Goal: Task Accomplishment & Management: Use online tool/utility

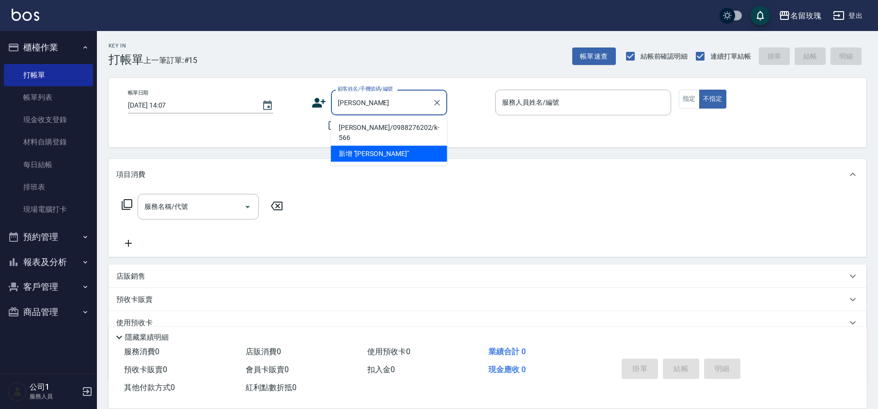
click at [364, 125] on li "[PERSON_NAME]/0988276202/k-566" at bounding box center [389, 133] width 116 height 26
type input "[PERSON_NAME]/0988276202/k-566"
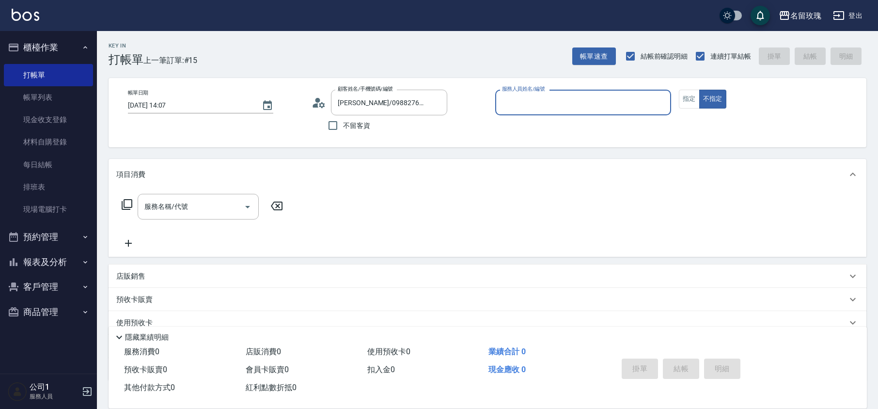
type input "[PERSON_NAME]-5"
click at [677, 97] on div "帳單日期 [DATE] 14:07 顧客姓名/手機號碼/編號 [PERSON_NAME]/0988276202/k-566 顧客姓名/手機號碼/編號 不留客資…" at bounding box center [487, 113] width 735 height 46
click at [697, 97] on button "指定" at bounding box center [689, 99] width 21 height 19
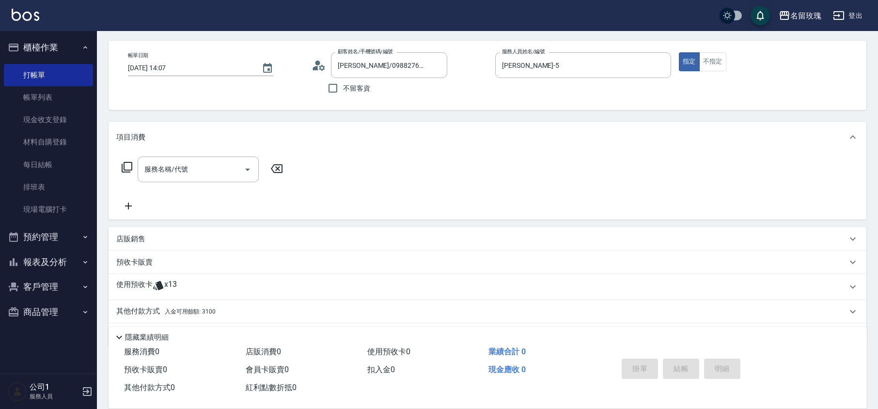
scroll to position [66, 0]
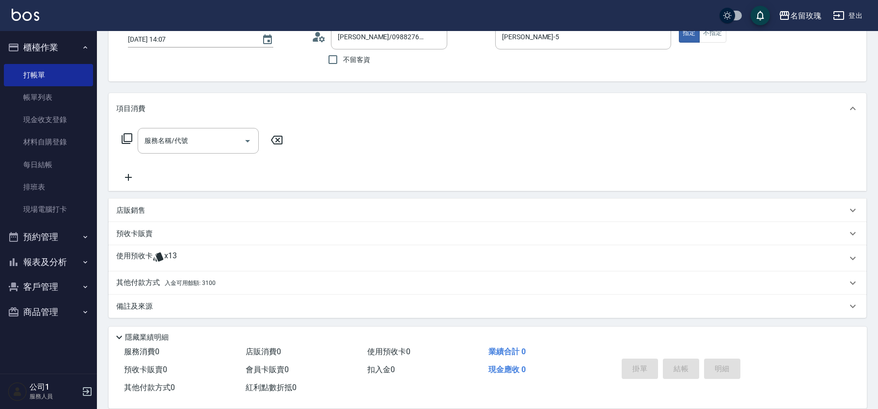
click at [171, 254] on span "x13" at bounding box center [170, 258] width 13 height 15
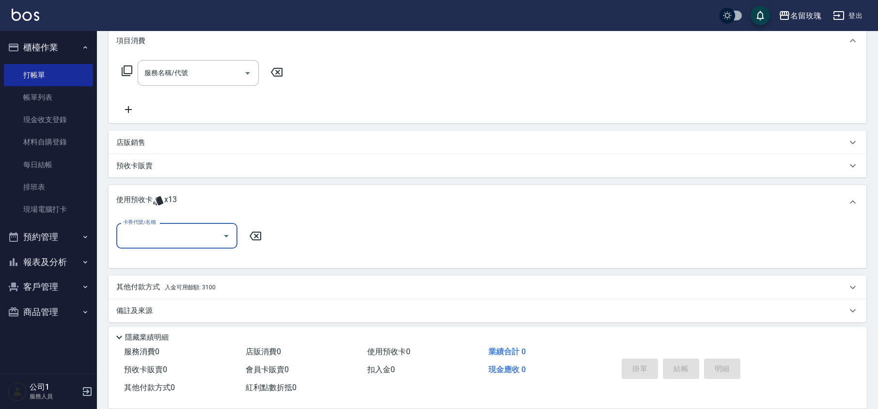
scroll to position [135, 0]
click at [220, 233] on button "Open" at bounding box center [227, 235] width 16 height 16
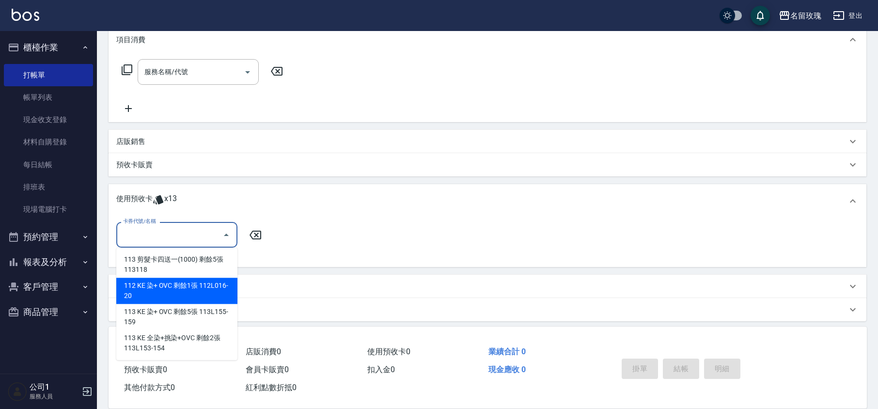
click at [197, 289] on div "112 KE 染+ OVC 剩餘1張 112L016-20" at bounding box center [176, 291] width 121 height 26
type input "112 KE 染+ OVC 112L016-20"
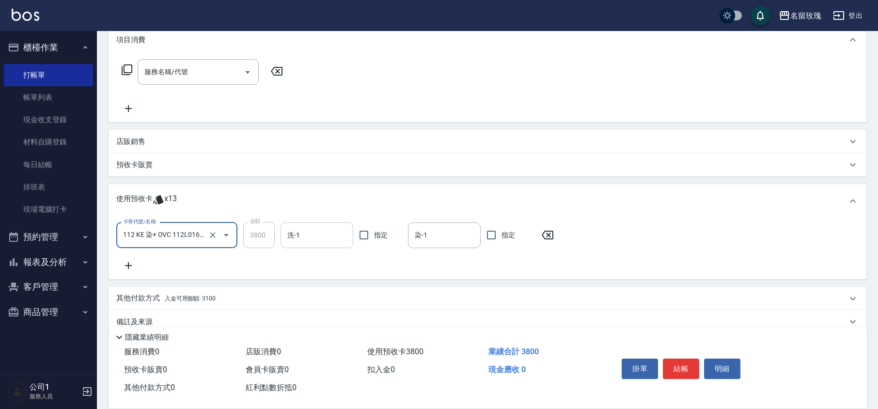
click at [307, 235] on input "洗-1" at bounding box center [317, 235] width 64 height 17
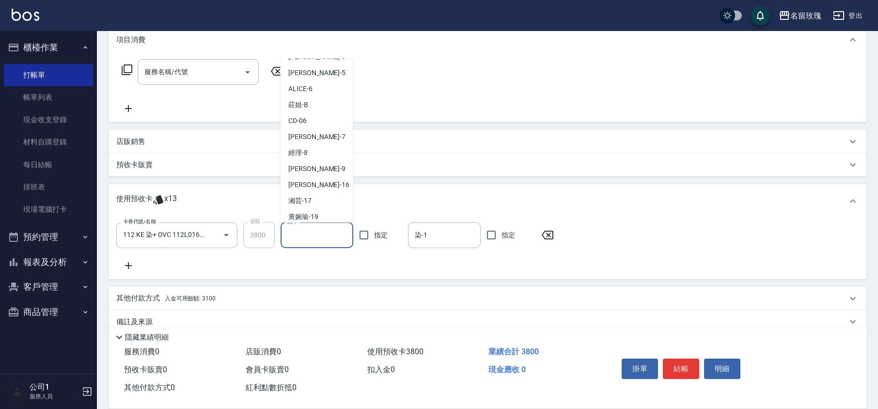
scroll to position [180, 0]
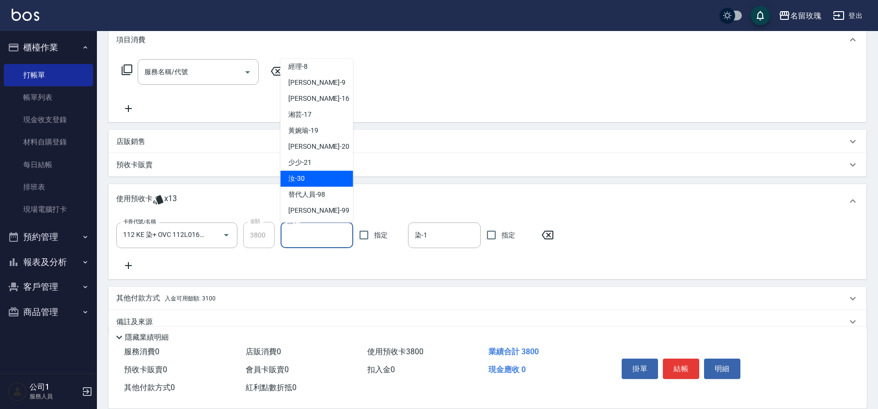
click at [319, 181] on div "汝 -30" at bounding box center [317, 179] width 73 height 16
type input "汝-30"
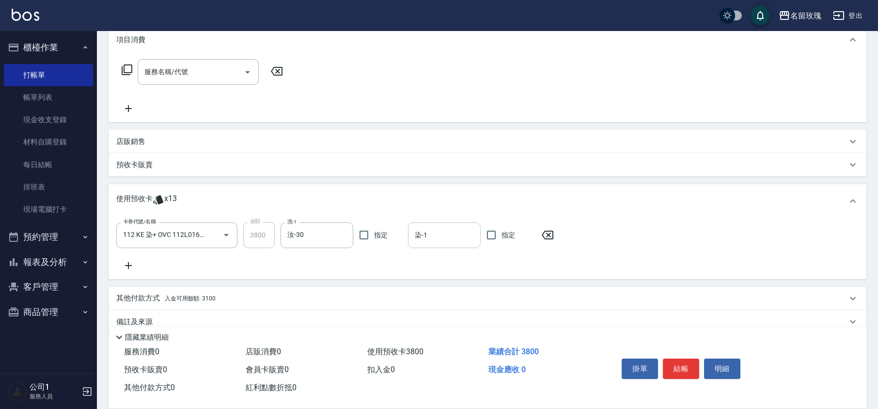
click at [454, 239] on input "染-1" at bounding box center [445, 235] width 64 height 17
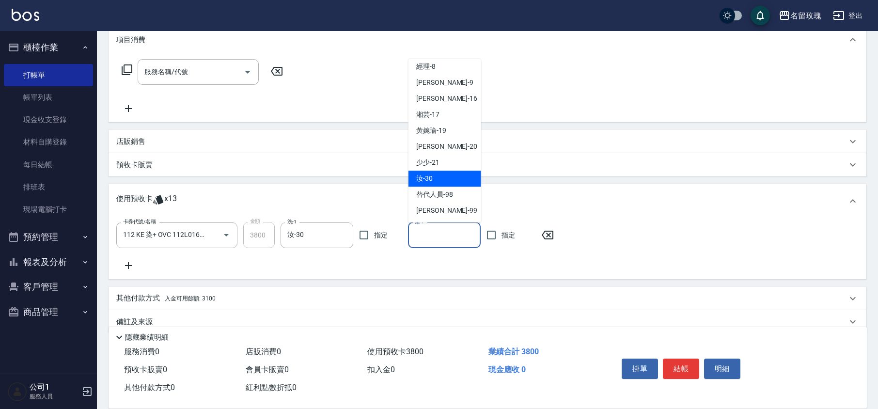
click at [424, 176] on span "汝 -30" at bounding box center [424, 179] width 16 height 10
type input "汝-30"
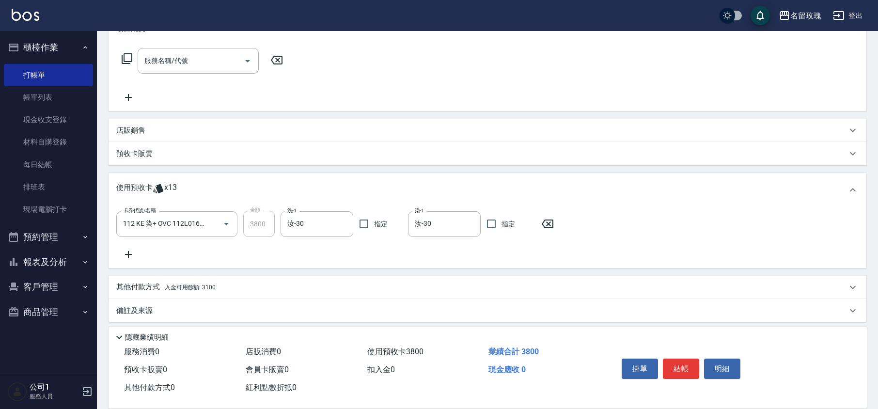
scroll to position [150, 0]
click at [419, 251] on div "卡券代號/名稱 112 KE 染+ OVC 112L016-20 卡券代號/名稱 金額 3800 金額 洗-1 汝-30 洗-1 指定 染-1 汝-30 染-…" at bounding box center [487, 231] width 743 height 49
click at [125, 53] on icon at bounding box center [127, 54] width 12 height 12
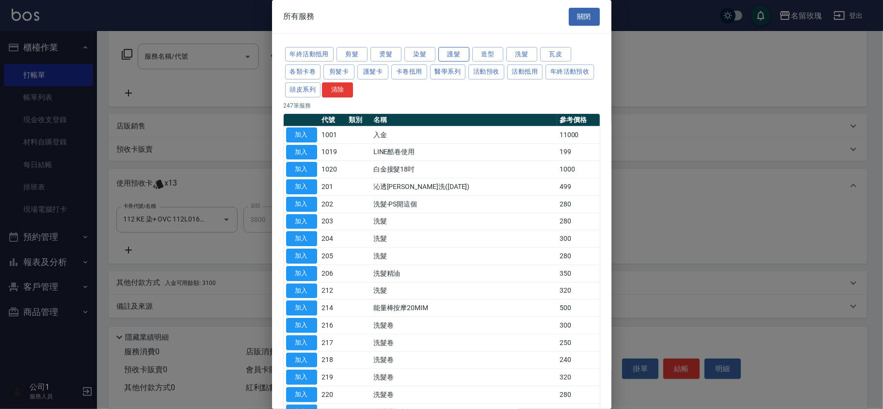
click at [451, 51] on button "護髮" at bounding box center [453, 54] width 31 height 15
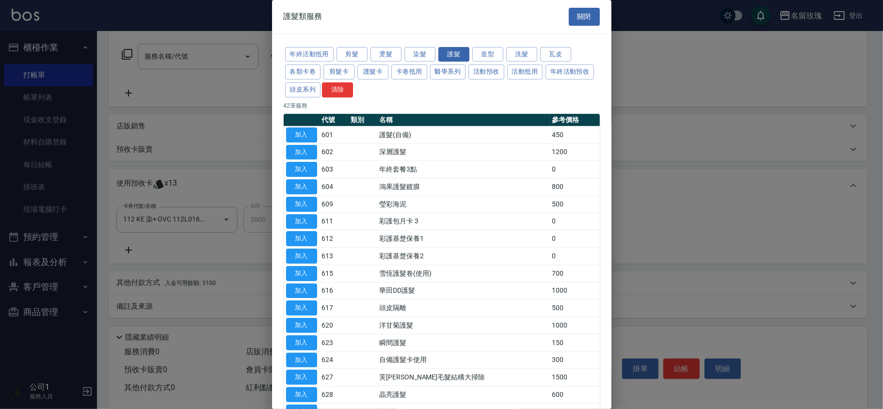
click at [294, 348] on button "加入" at bounding box center [301, 342] width 31 height 15
type input "瞬間護髮(623)"
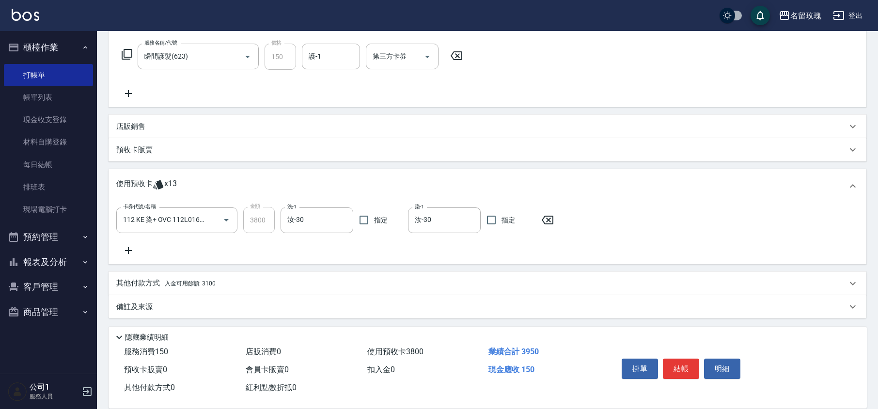
click at [328, 70] on div "服務名稱/代號 瞬間護髮(623) 服務名稱/代號 價格 150 價格 護-1 護-1 第三方卡券 第三方卡券" at bounding box center [292, 72] width 352 height 56
click at [331, 62] on input "護-1" at bounding box center [330, 56] width 49 height 17
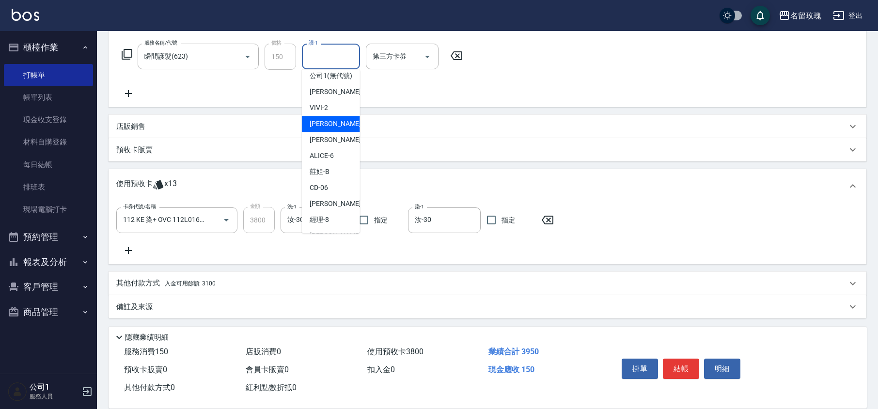
scroll to position [191, 0]
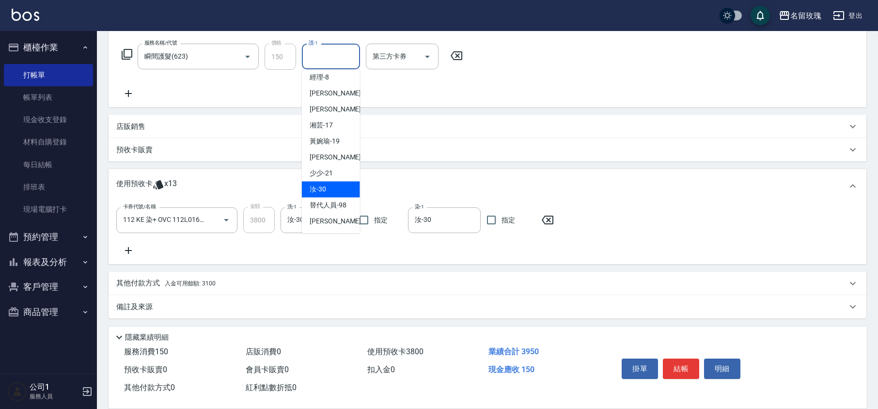
drag, startPoint x: 327, startPoint y: 187, endPoint x: 344, endPoint y: 161, distance: 31.1
click at [327, 187] on div "汝 -30" at bounding box center [331, 189] width 58 height 16
type input "汝-30"
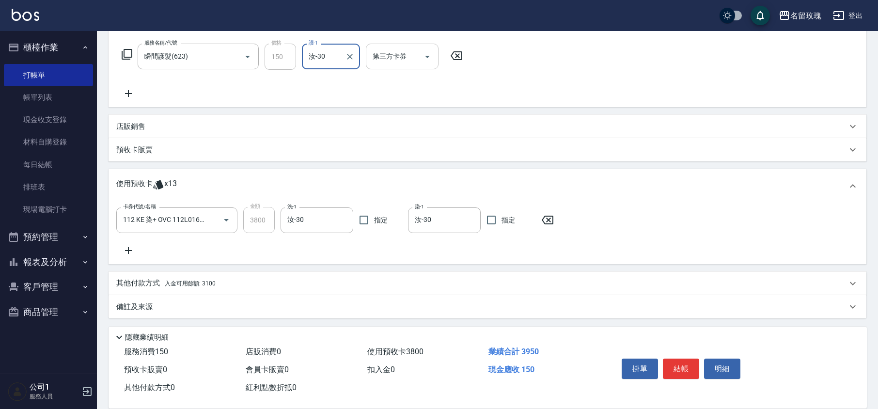
click at [426, 58] on icon "Open" at bounding box center [428, 57] width 12 height 12
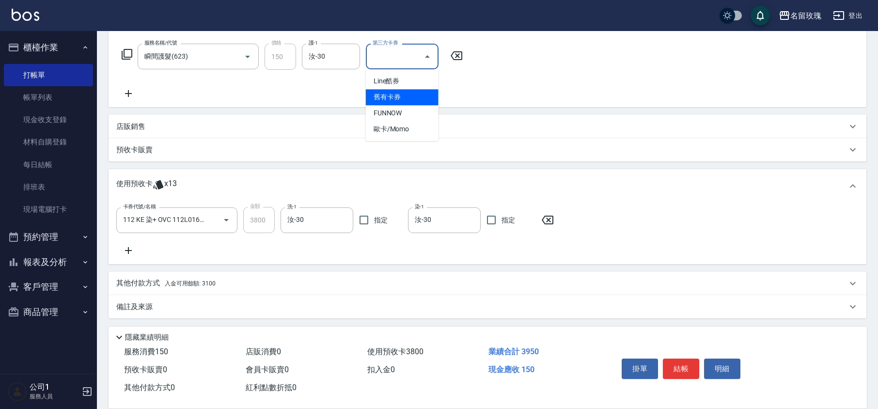
click at [395, 100] on span "舊有卡券" at bounding box center [402, 97] width 73 height 16
type input "舊有卡券"
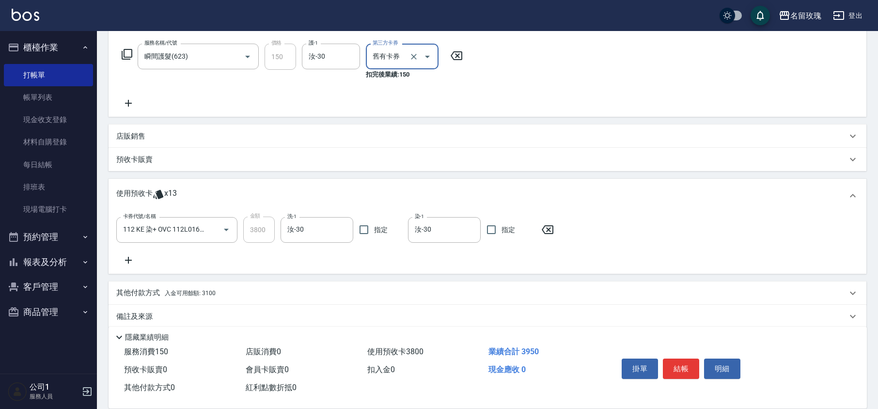
click at [407, 88] on div "服務名稱/代號 瞬間護髮(623) 服務名稱/代號 價格 150 價格 護-1 汝-30 護-1 第三方卡券 舊有卡券 第三方卡券 扣完後業績: 150" at bounding box center [292, 76] width 352 height 65
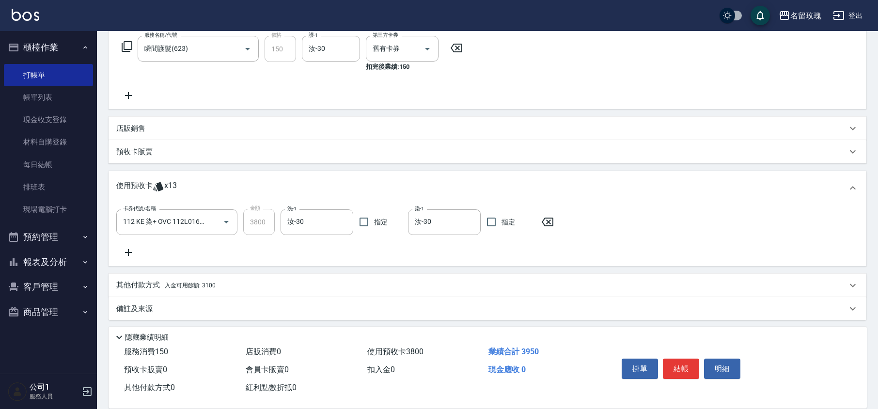
scroll to position [161, 0]
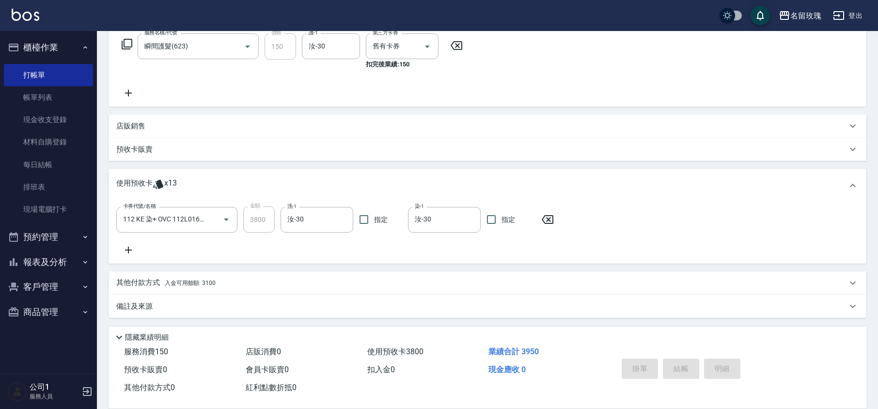
type input "[DATE] 15:19"
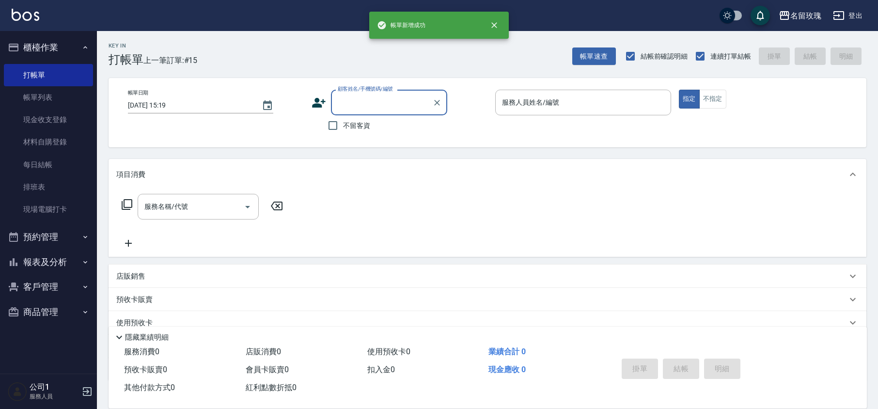
scroll to position [0, 0]
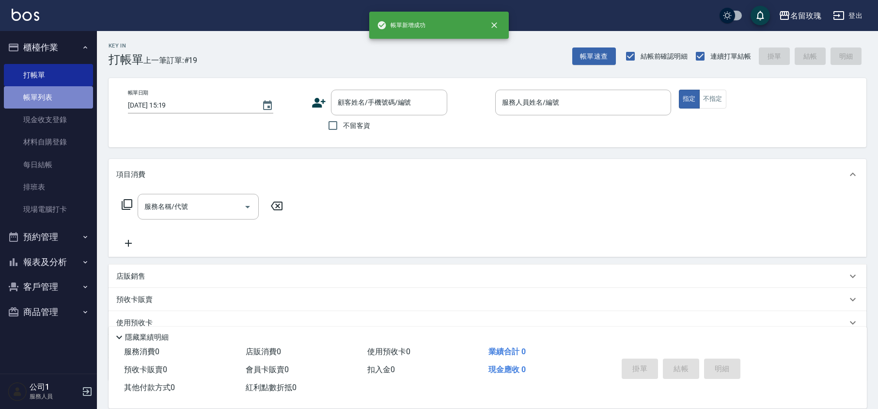
click at [54, 93] on link "帳單列表" at bounding box center [48, 97] width 89 height 22
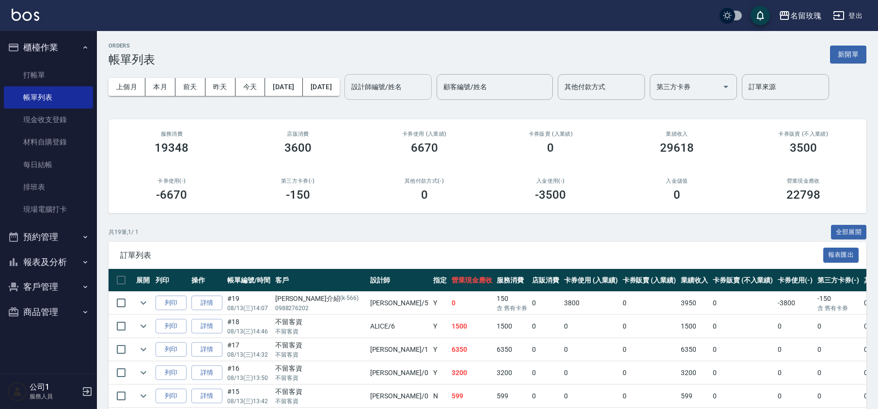
click at [408, 88] on input "設計師編號/姓名" at bounding box center [388, 87] width 79 height 17
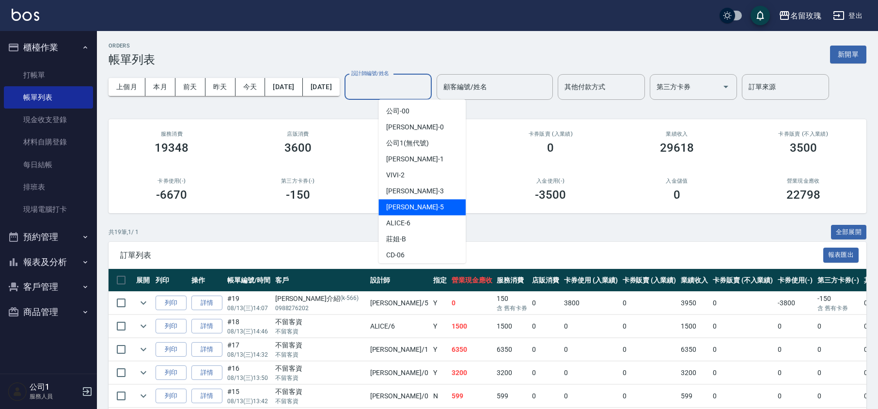
click at [408, 207] on span "[PERSON_NAME] -5" at bounding box center [414, 207] width 57 height 10
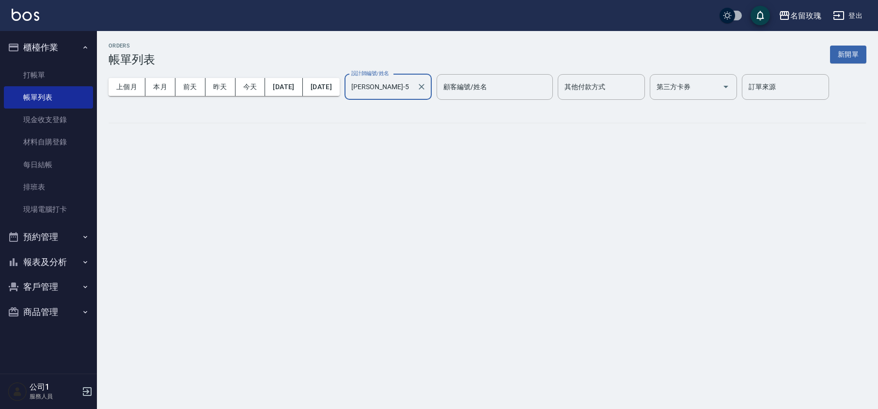
type input "[PERSON_NAME]-5"
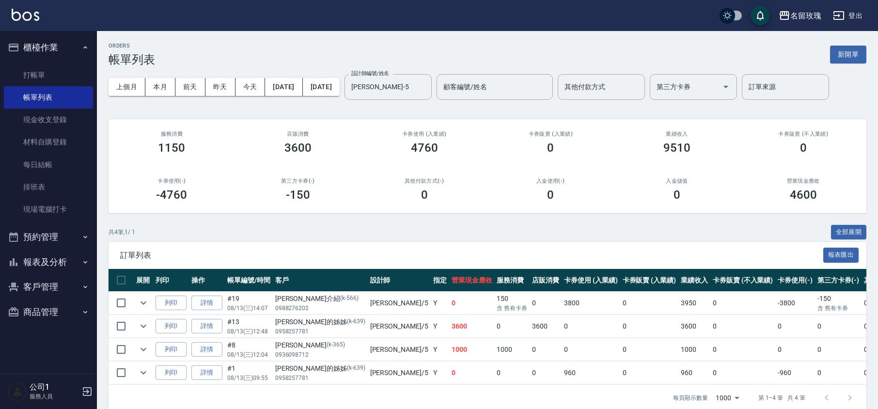
click at [360, 31] on div "ORDERS 帳單列表 新開單 上個月 本月 [DATE] [DATE] [DATE] [DATE] [DATE] 設計師編號/姓名 [PERSON_NAME…" at bounding box center [487, 227] width 781 height 392
click at [22, 74] on link "打帳單" at bounding box center [48, 75] width 89 height 22
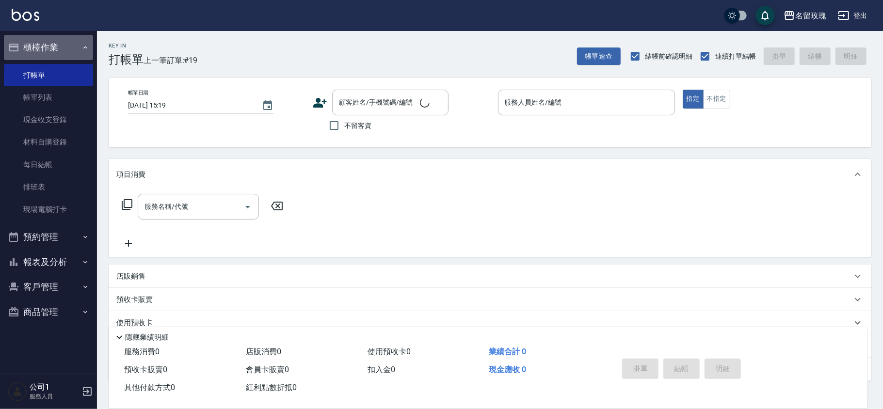
click at [36, 41] on button "櫃檯作業" at bounding box center [48, 47] width 89 height 25
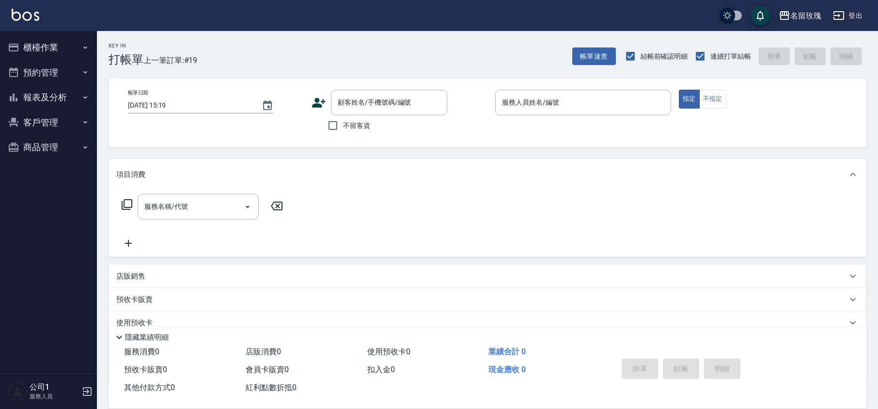
click at [43, 99] on button "報表及分析" at bounding box center [48, 97] width 89 height 25
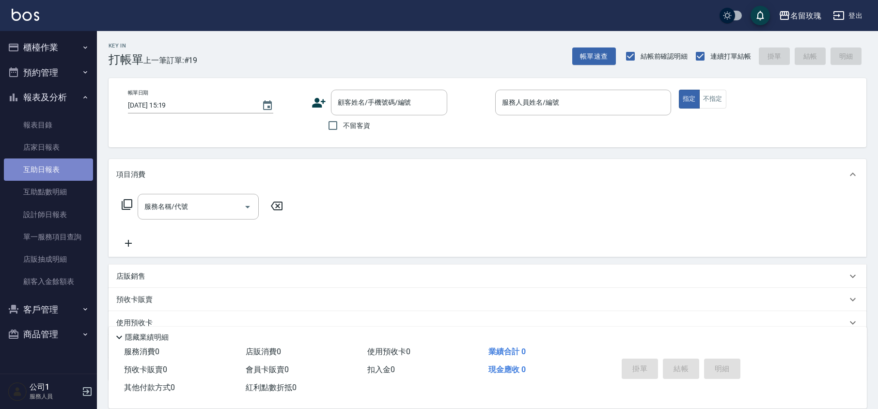
click at [58, 167] on link "互助日報表" at bounding box center [48, 170] width 89 height 22
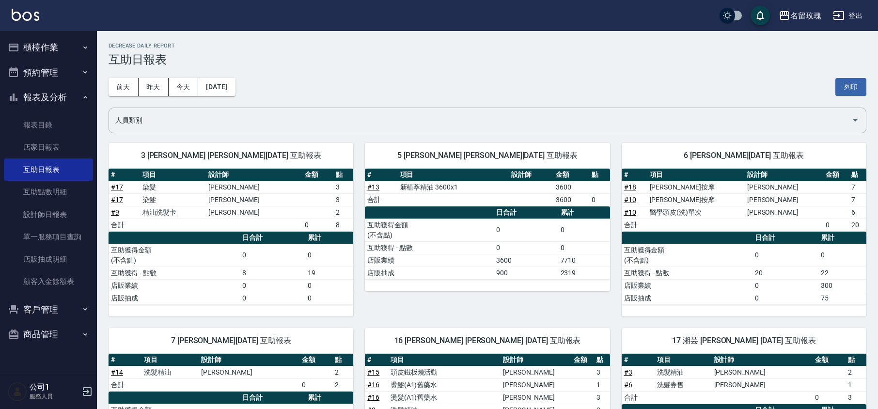
click at [358, 63] on h3 "互助日報表" at bounding box center [488, 60] width 758 height 14
click at [148, 83] on button "昨天" at bounding box center [154, 87] width 30 height 18
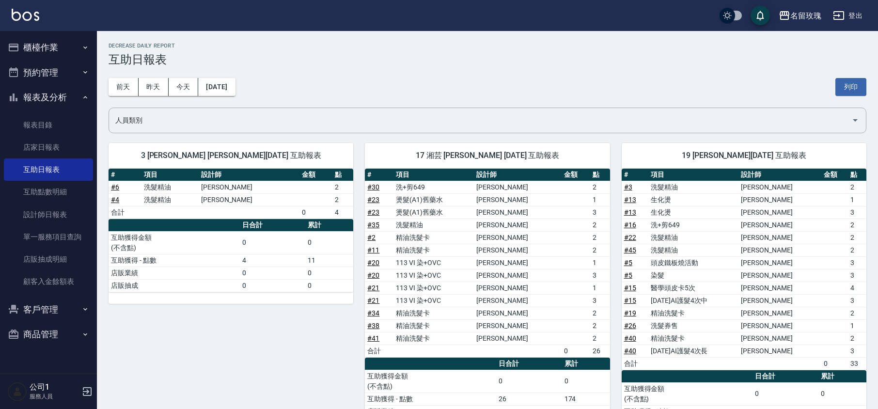
click at [311, 87] on div "[DATE] [DATE] [DATE] [DATE] 列印" at bounding box center [488, 86] width 758 height 41
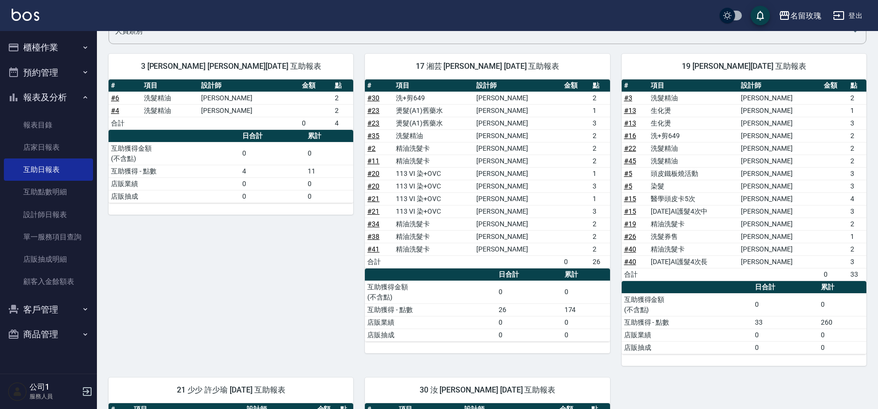
scroll to position [39, 0]
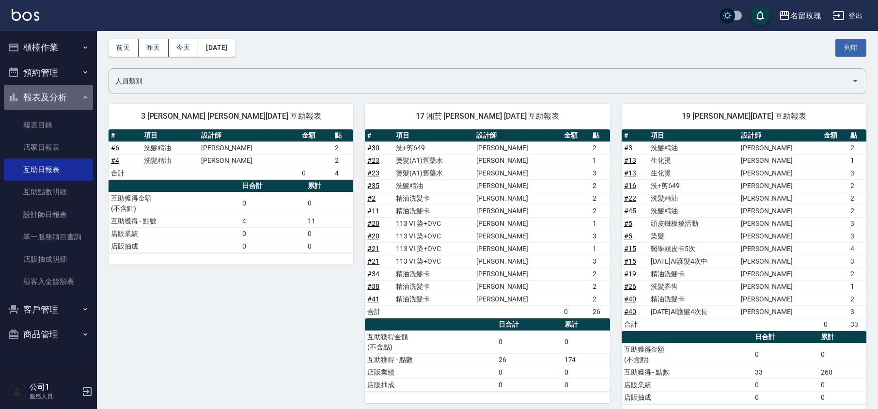
click at [46, 100] on button "報表及分析" at bounding box center [48, 97] width 89 height 25
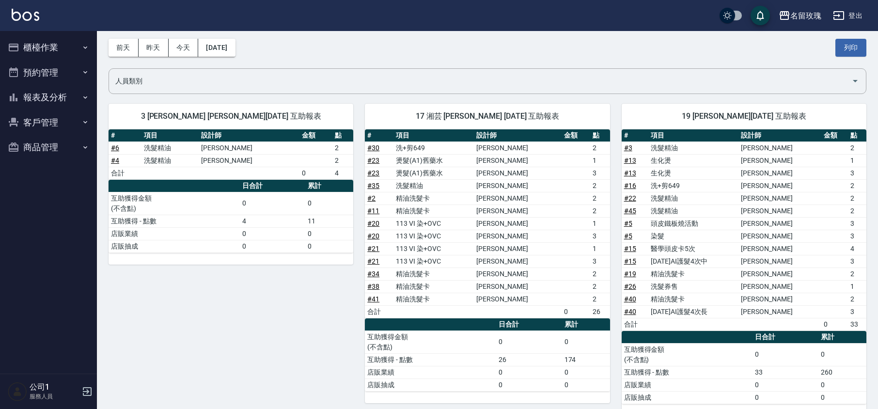
click at [49, 45] on button "櫃檯作業" at bounding box center [48, 47] width 89 height 25
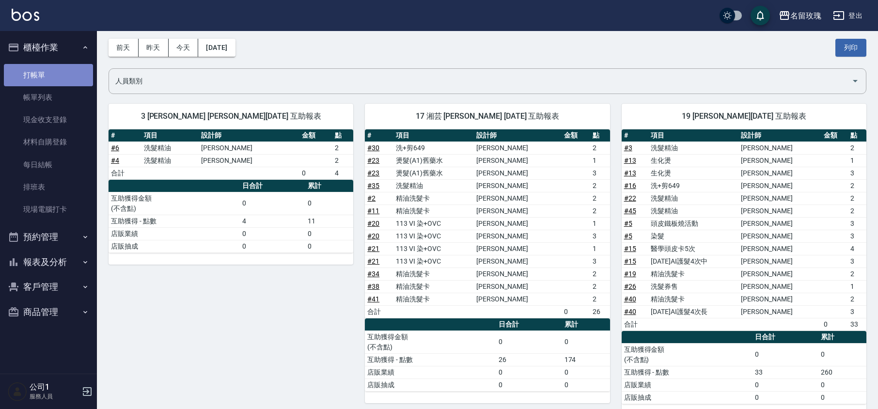
click at [45, 72] on link "打帳單" at bounding box center [48, 75] width 89 height 22
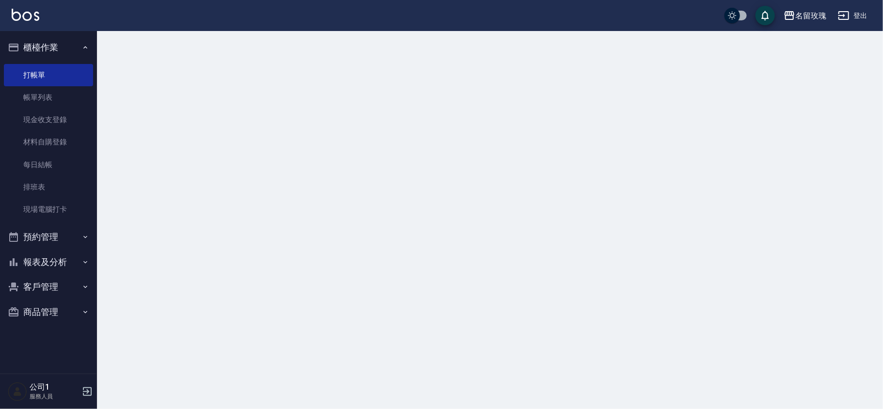
click at [63, 45] on button "櫃檯作業" at bounding box center [48, 47] width 89 height 25
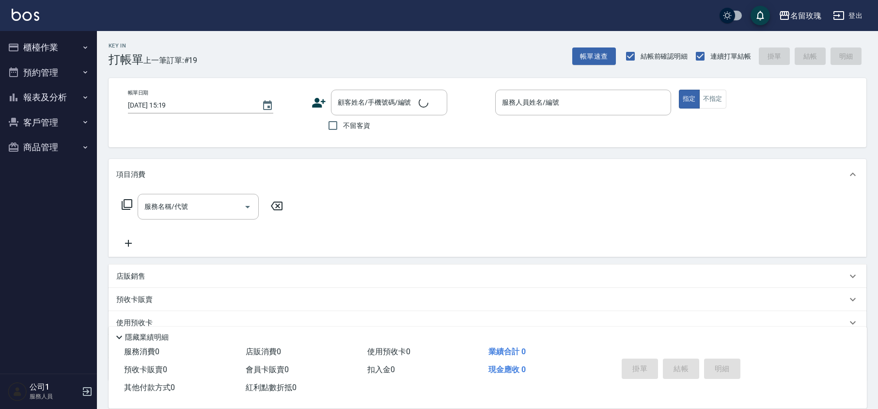
click at [354, 49] on div "Key In 打帳單 上一筆訂單:#19 帳單速查 結帳前確認明細 連續打單結帳 掛單 結帳 明細" at bounding box center [482, 48] width 770 height 35
